Goal: Navigation & Orientation: Go to known website

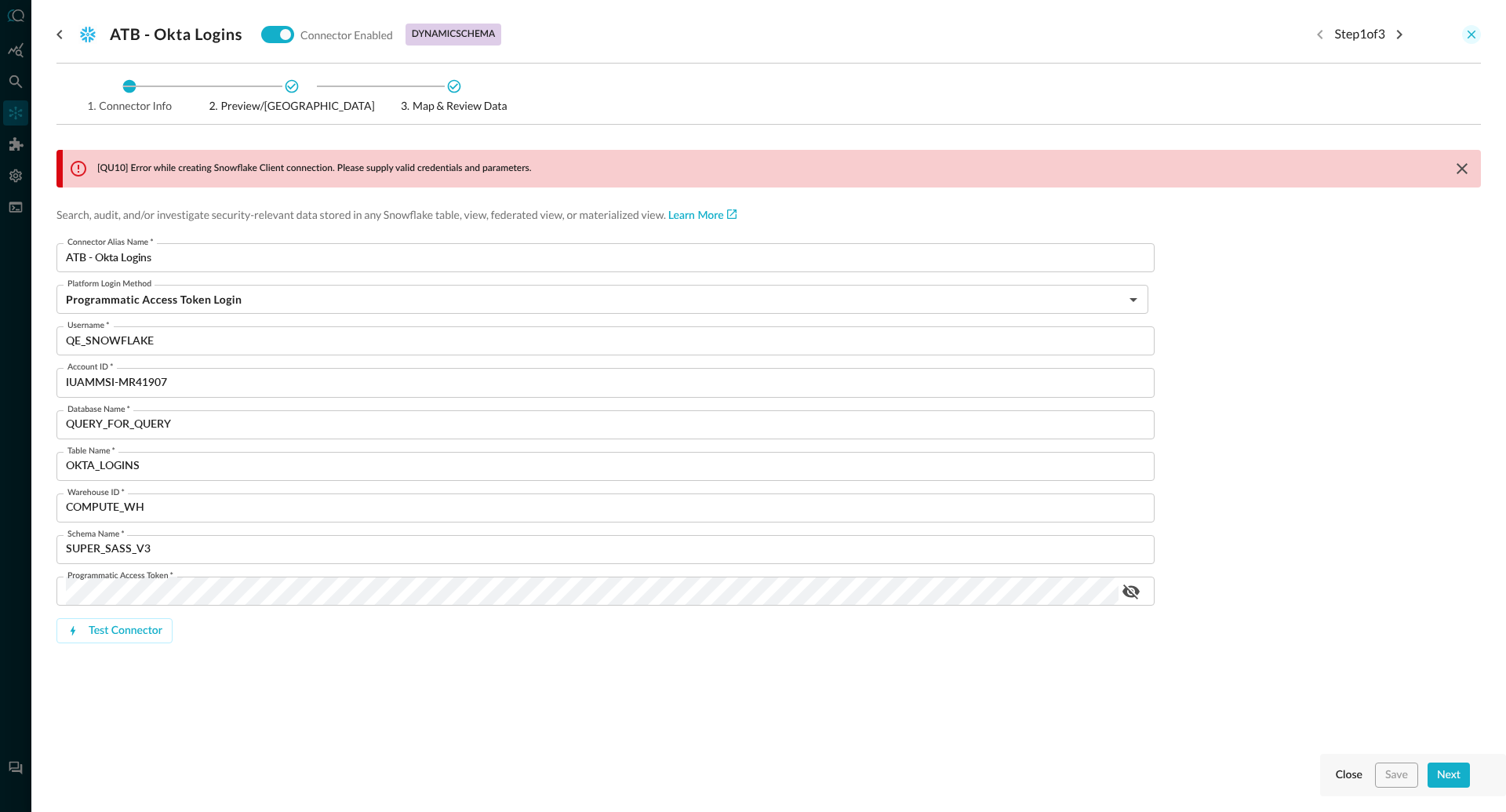
click at [1471, 30] on icon "close-drawer" at bounding box center [1471, 34] width 14 height 14
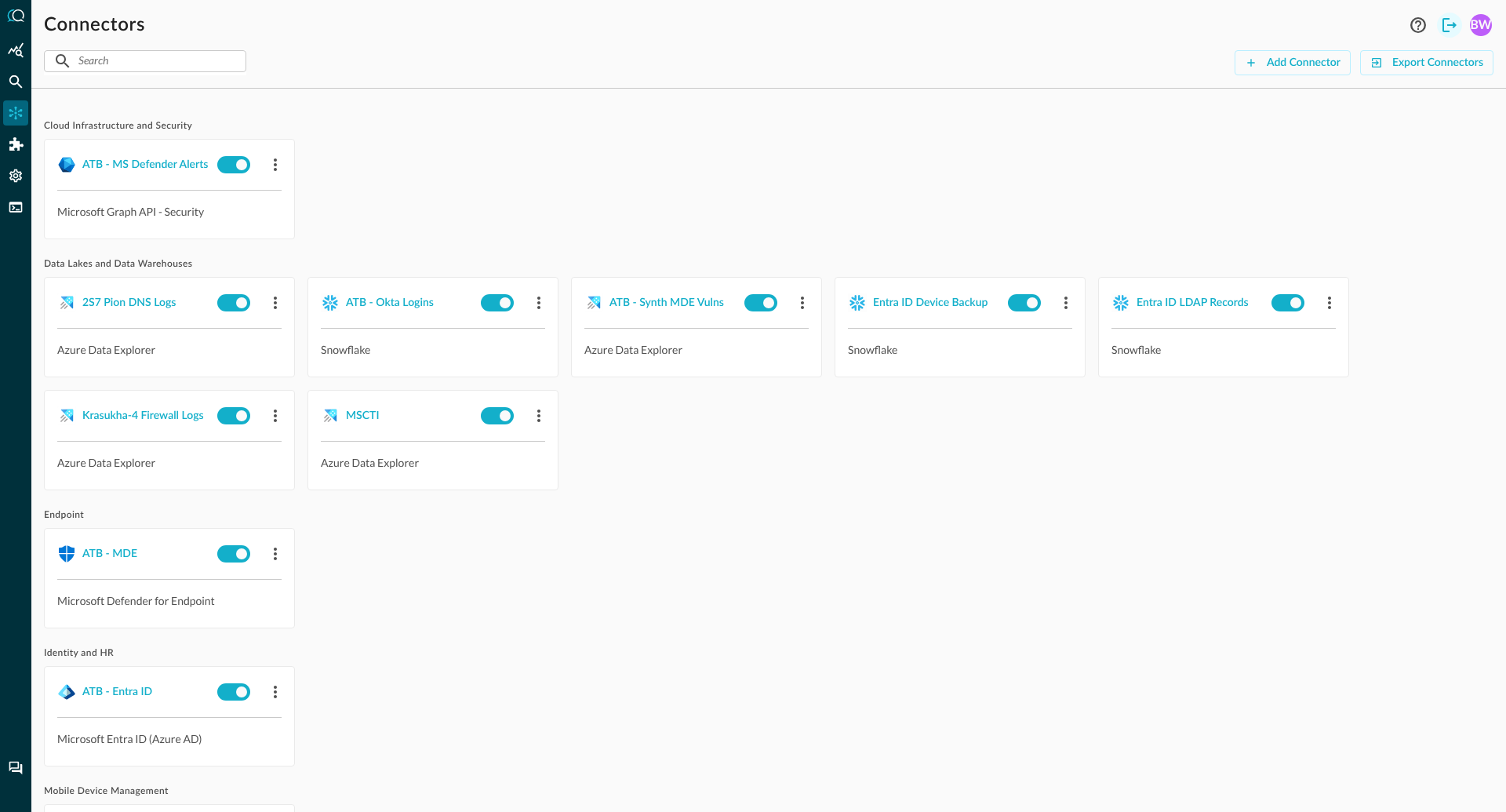
click at [1450, 24] on icon "Logout" at bounding box center [1449, 25] width 14 height 14
